Goal: Navigation & Orientation: Find specific page/section

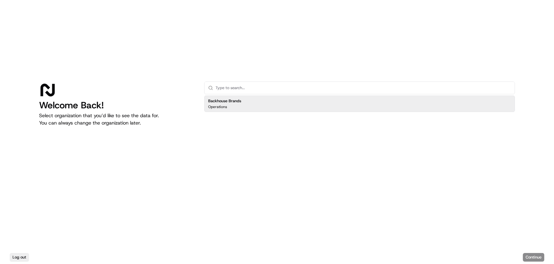
click at [226, 105] on p "Operations" at bounding box center [217, 106] width 19 height 5
click at [535, 257] on button "Continue" at bounding box center [533, 257] width 21 height 9
